Goal: Check status: Check status

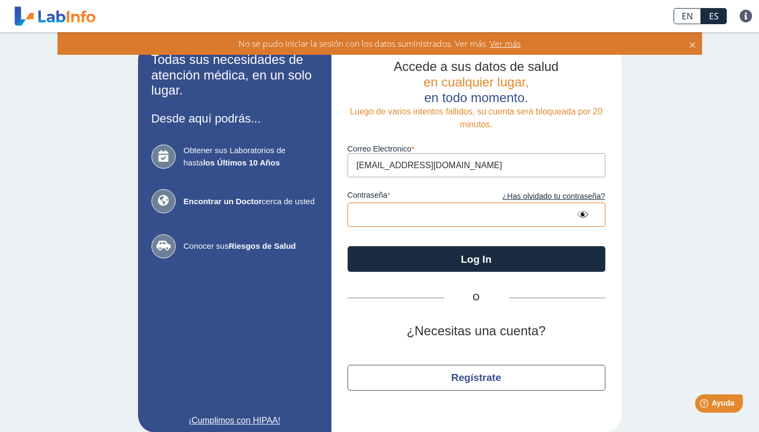
type input "Laurel@1321"
click at [476, 246] on button "Log In" at bounding box center [476, 259] width 258 height 26
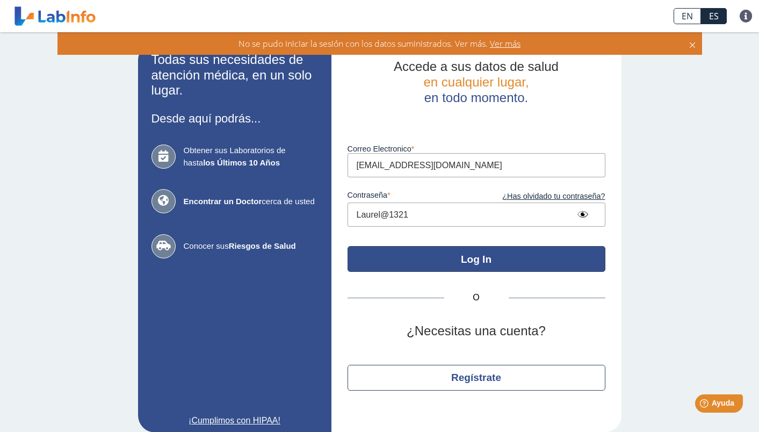
click at [481, 258] on button "Log In" at bounding box center [476, 259] width 258 height 26
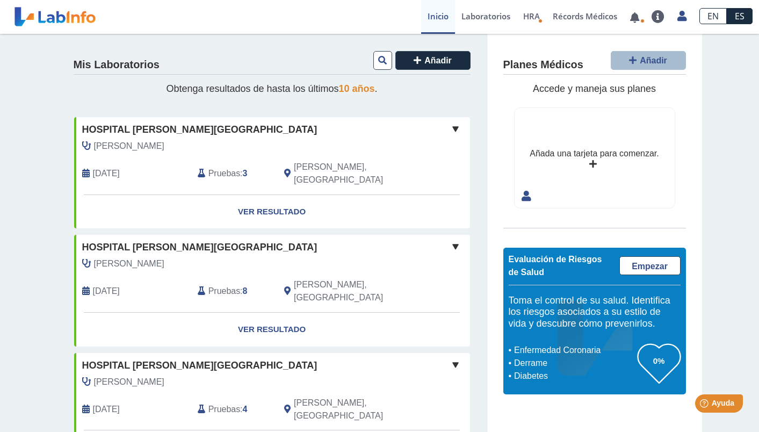
click at [159, 128] on span "Hospital [PERSON_NAME][GEOGRAPHIC_DATA]" at bounding box center [199, 129] width 235 height 14
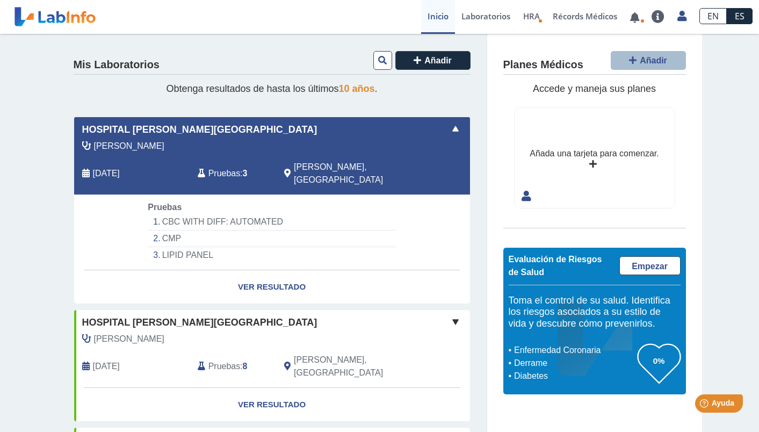
click at [199, 214] on li "CBC WITH DIFF: AUTOMATED" at bounding box center [272, 222] width 248 height 17
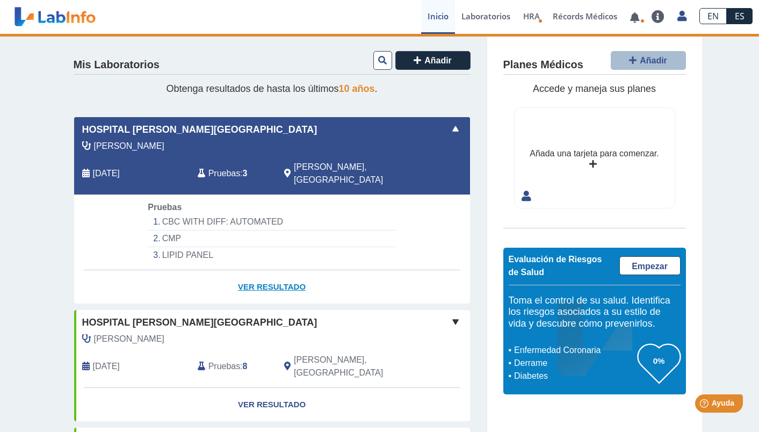
click at [250, 272] on link "Ver Resultado" at bounding box center [272, 287] width 396 height 34
click at [265, 272] on link "Ver Resultado" at bounding box center [272, 287] width 396 height 34
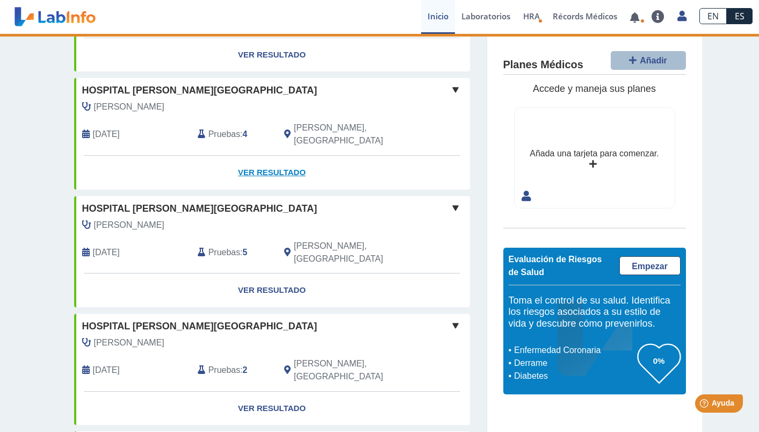
scroll to position [354, 0]
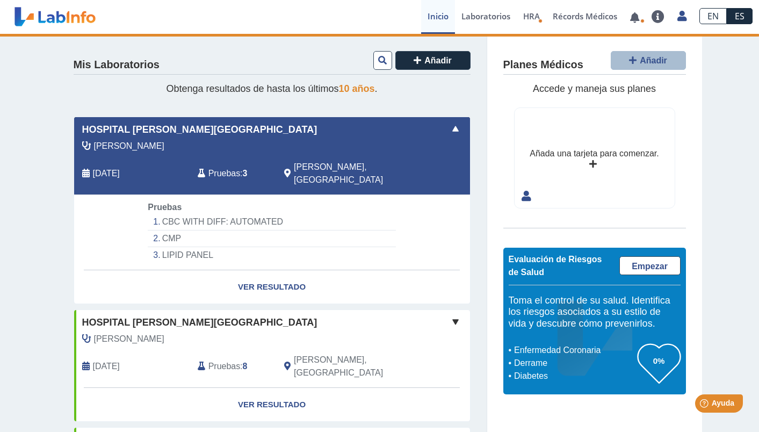
scroll to position [-1, 0]
select select "**********"
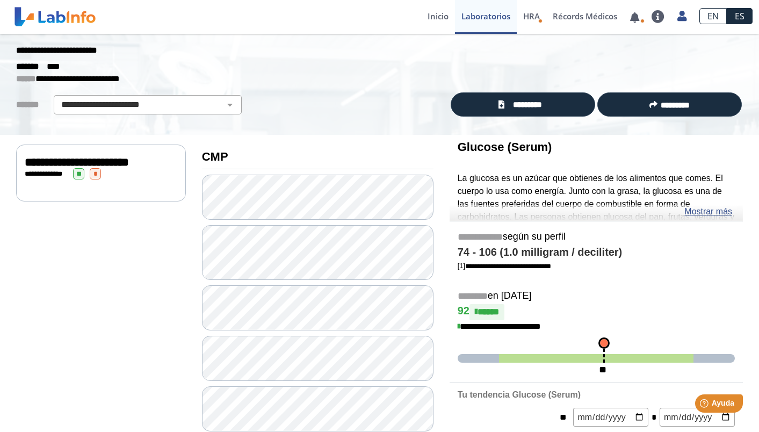
scroll to position [48, 0]
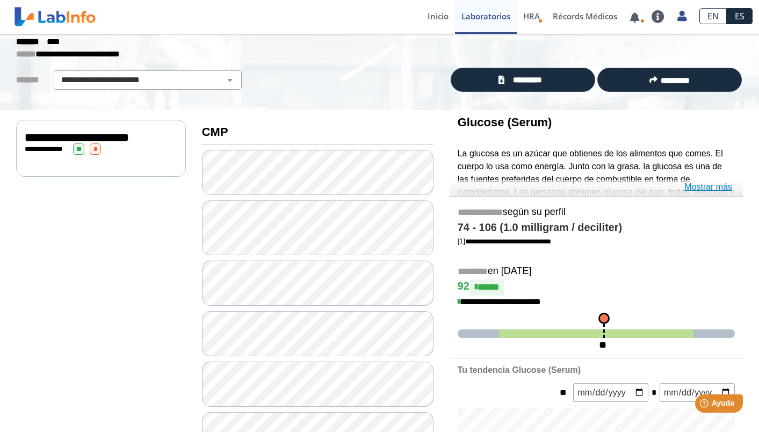
click at [690, 190] on link "Mostrar más" at bounding box center [708, 186] width 48 height 13
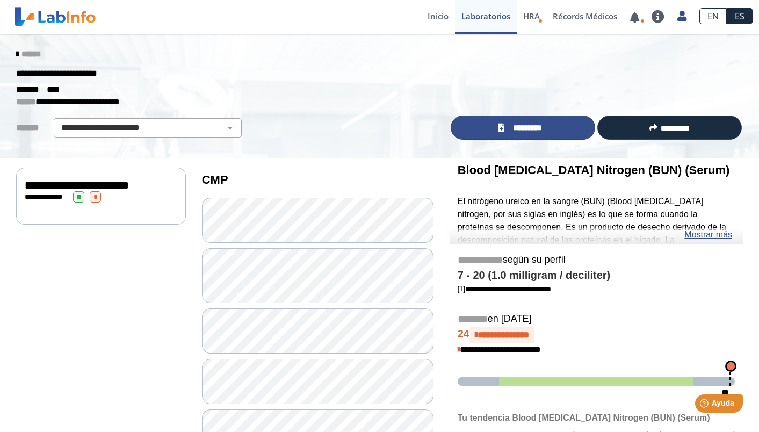
click at [510, 127] on span "*********" at bounding box center [527, 128] width 40 height 12
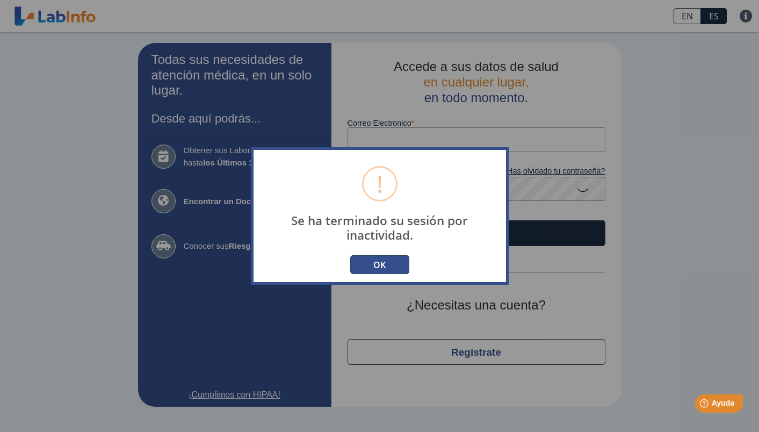
click at [363, 264] on button "OK" at bounding box center [379, 264] width 59 height 19
